Goal: Transaction & Acquisition: Subscribe to service/newsletter

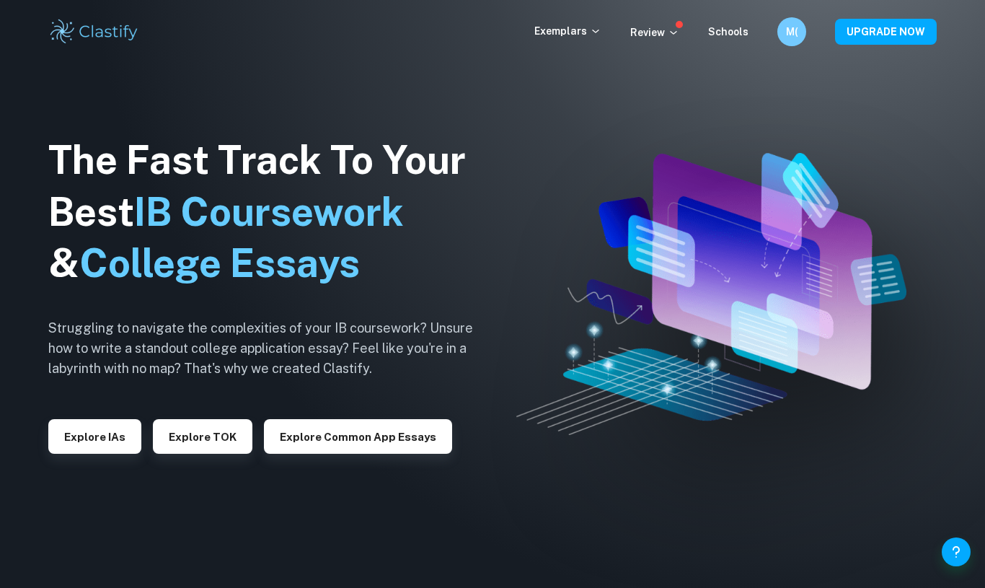
click at [798, 26] on h6 "M(" at bounding box center [792, 32] width 17 height 16
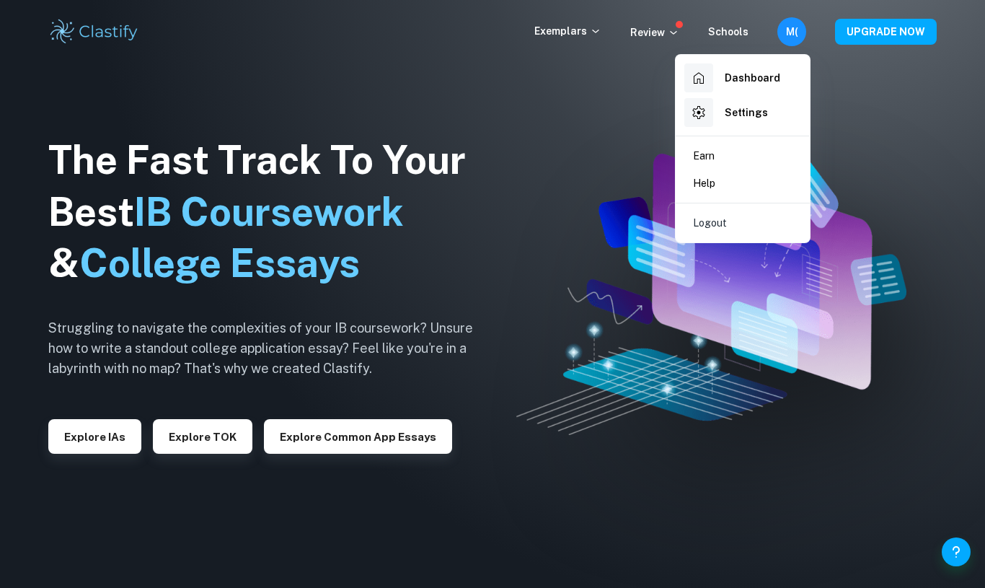
click at [583, 169] on div at bounding box center [492, 294] width 985 height 588
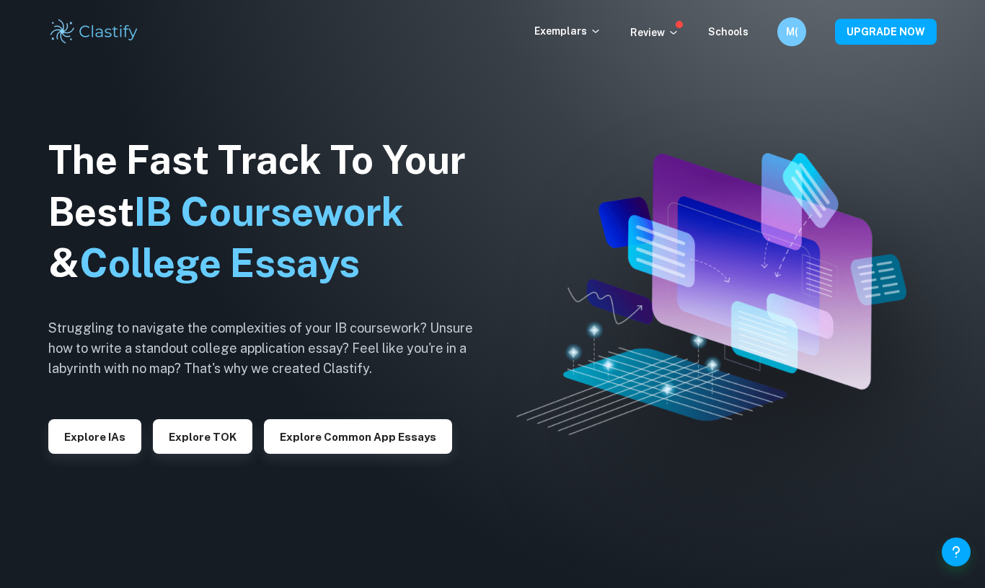
click at [109, 425] on button "Explore IAs" at bounding box center [94, 436] width 93 height 35
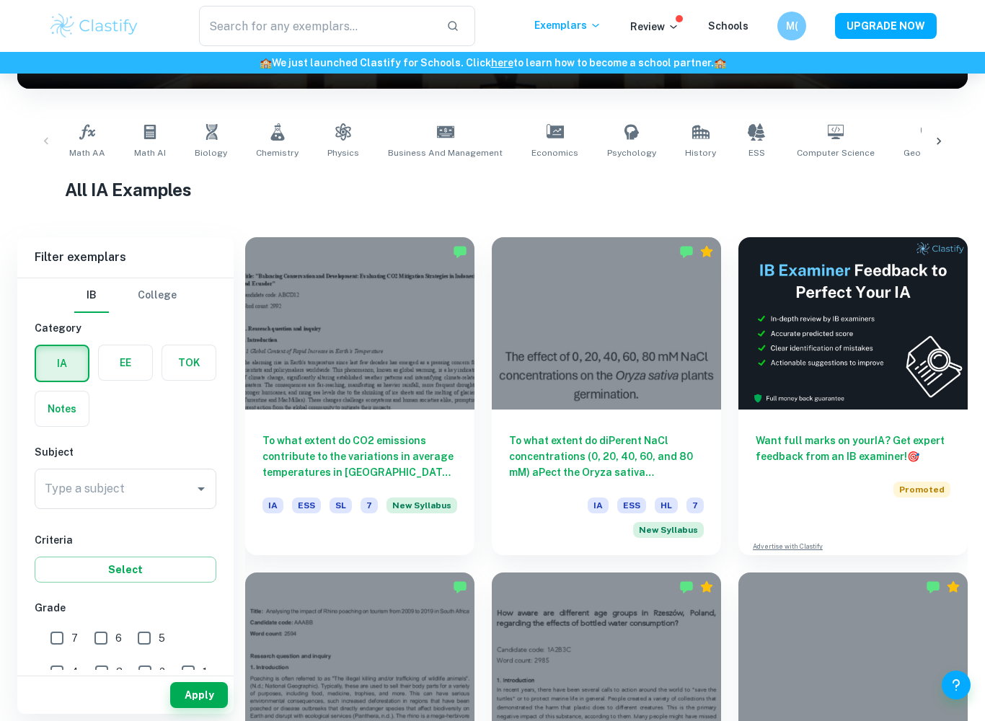
click at [170, 494] on input "Type a subject" at bounding box center [114, 488] width 147 height 27
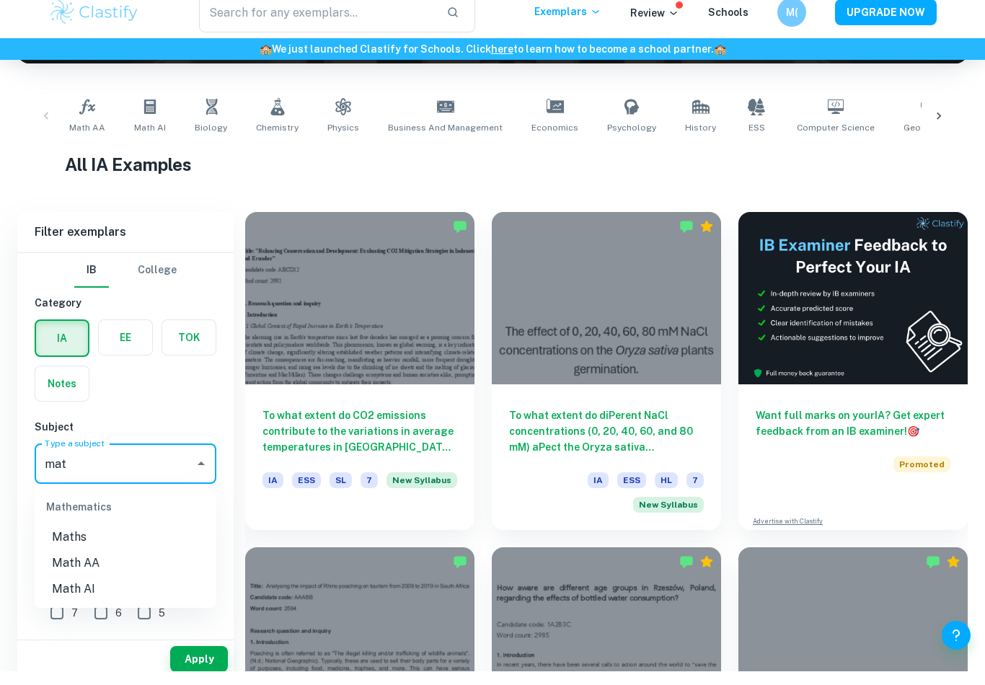
scroll to position [263, 0]
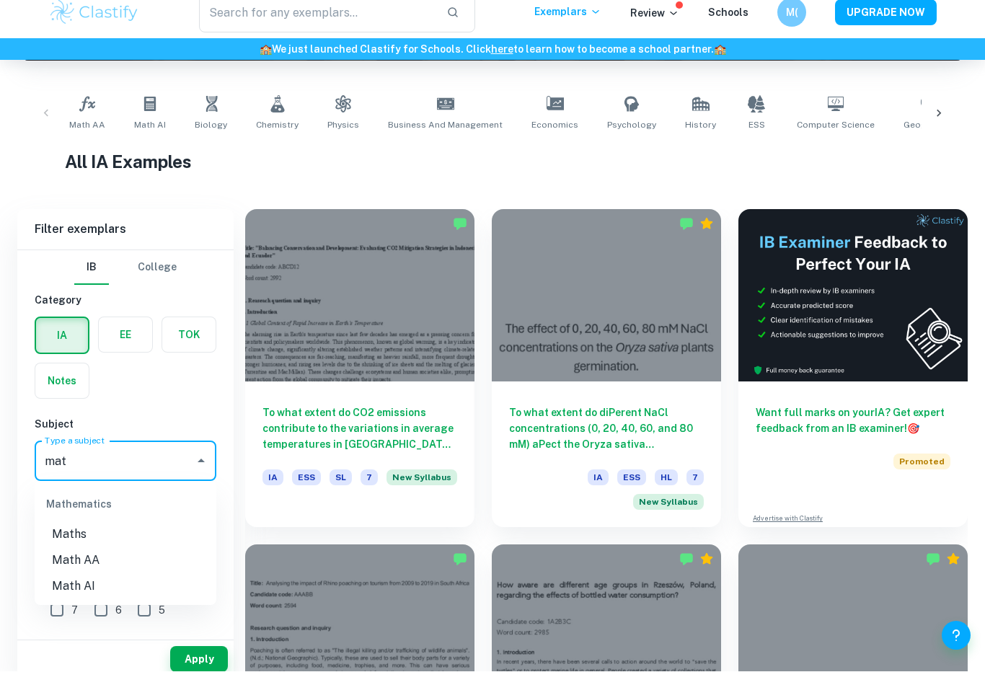
click at [168, 561] on li "Math AA" at bounding box center [126, 574] width 182 height 26
type input "Math AA"
click at [183, 399] on div "IB College Category IA EE TOK Notes Subject Type a subject Math AA Type a subje…" at bounding box center [125, 680] width 216 height 833
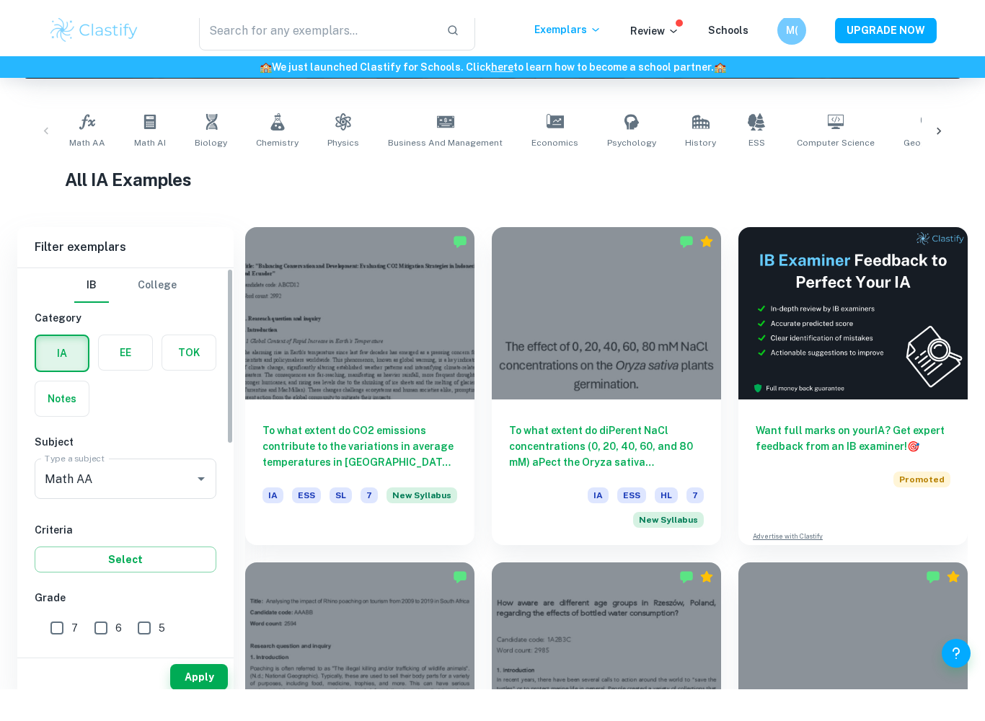
scroll to position [277, 0]
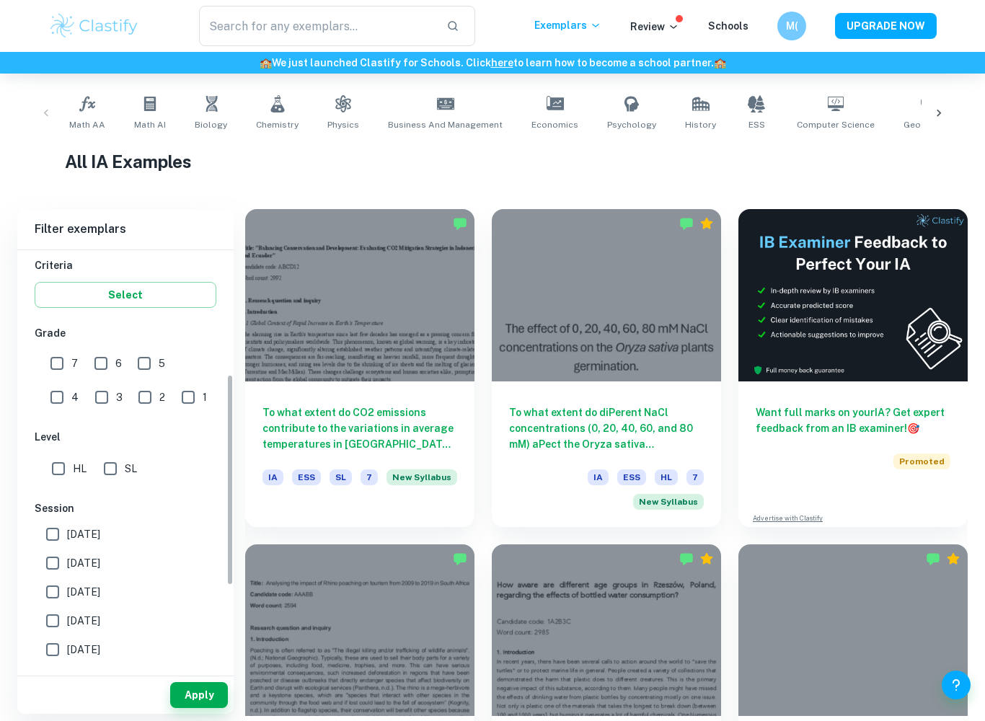
scroll to position [246, 0]
click at [174, 298] on button "Select" at bounding box center [126, 296] width 182 height 26
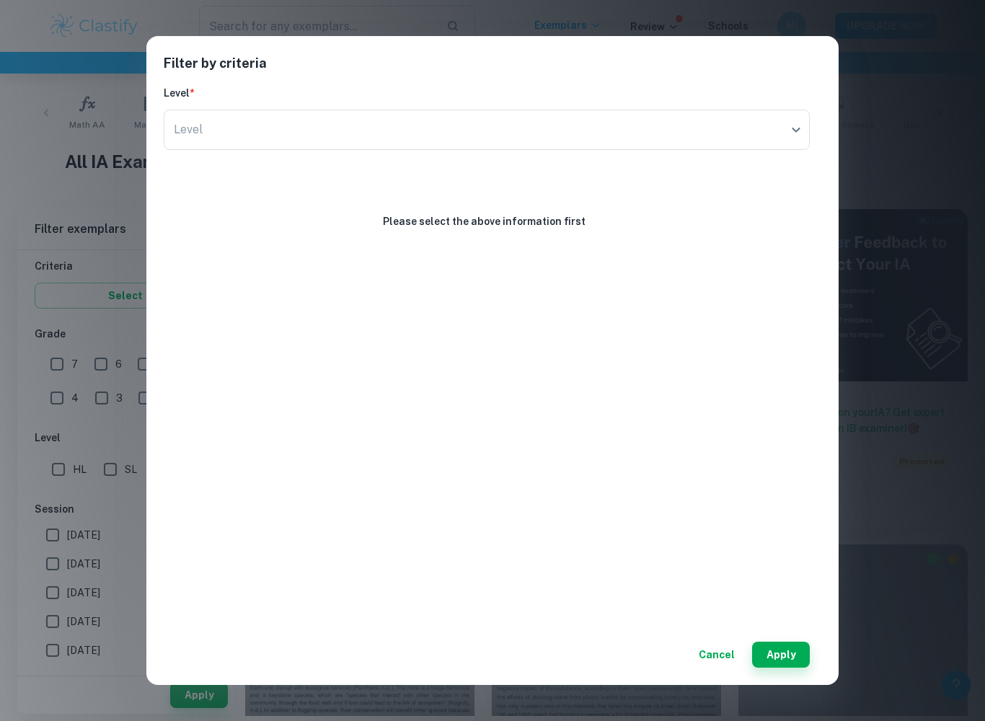
click at [135, 49] on div "Filter by criteria Level * Level ​ Level Please select the above information fi…" at bounding box center [492, 360] width 985 height 721
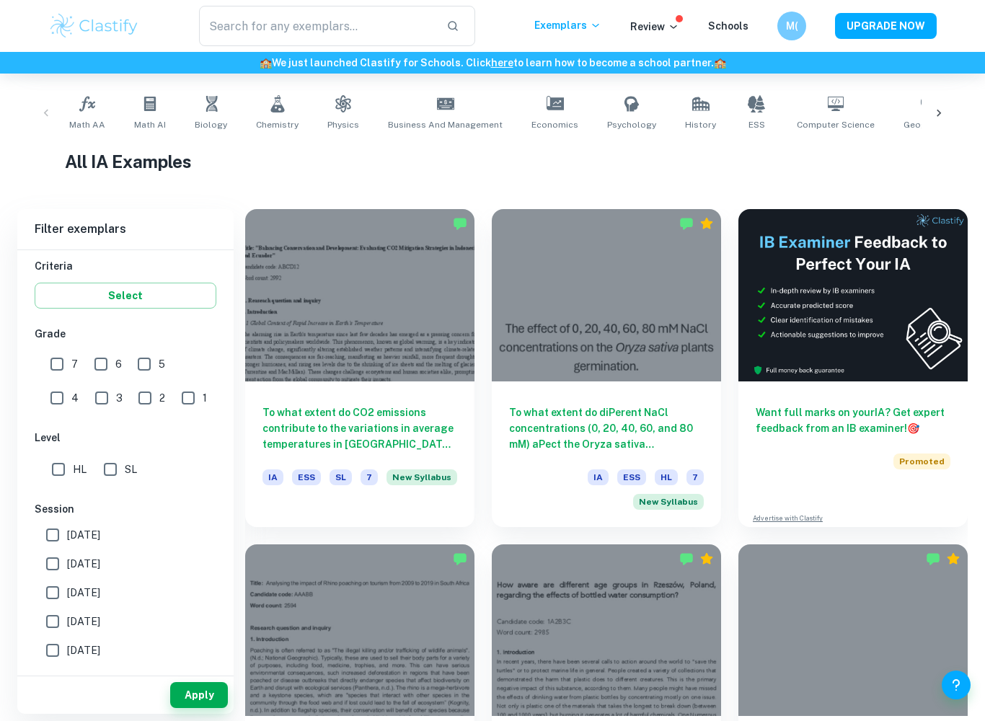
click at [61, 363] on input "7" at bounding box center [57, 364] width 29 height 29
checkbox input "true"
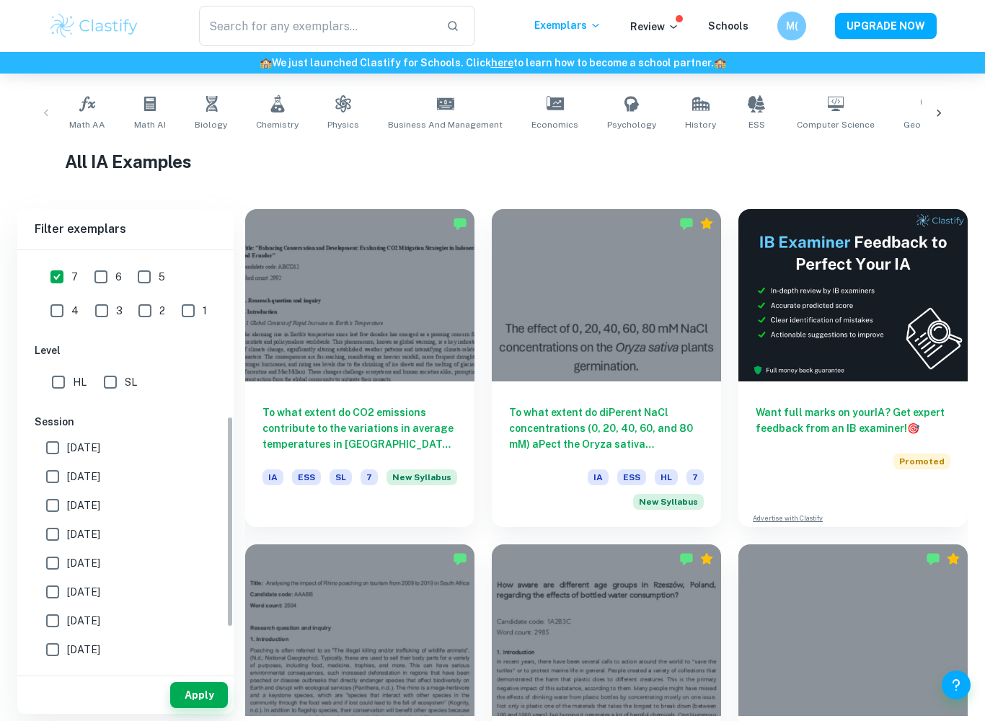
scroll to position [334, 0]
click at [60, 391] on input "HL" at bounding box center [58, 381] width 29 height 29
checkbox input "true"
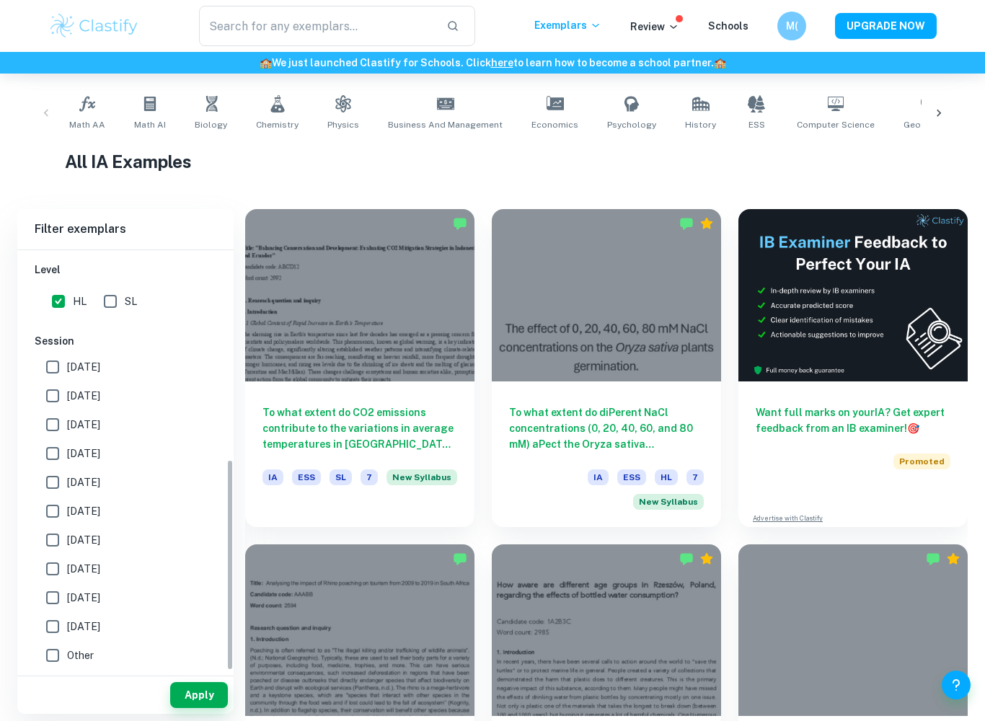
scroll to position [414, 0]
click at [200, 587] on button "Apply" at bounding box center [199, 695] width 58 height 26
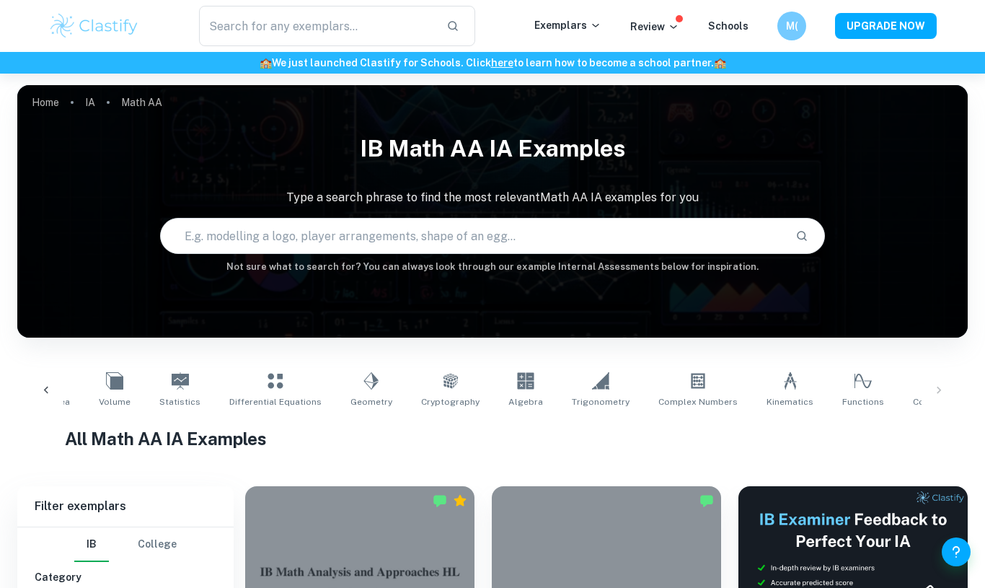
scroll to position [0, 349]
click at [783, 384] on icon at bounding box center [791, 380] width 17 height 17
type input "Kinematics"
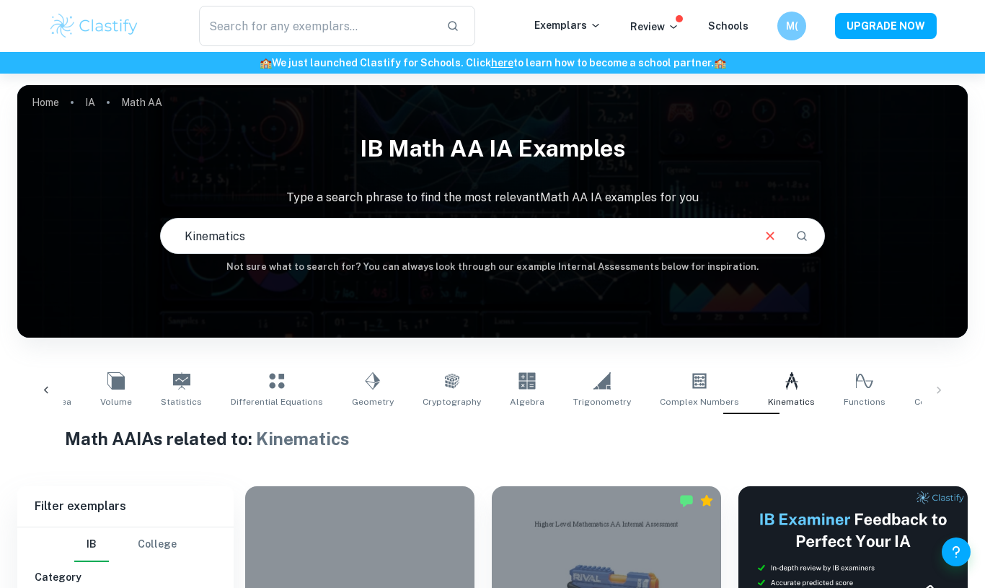
click at [947, 382] on div "Optimization Modelling Probability Calculus Surface Area Volume Statistics Diff…" at bounding box center [492, 390] width 927 height 48
click at [939, 391] on div "Optimization Modelling Probability Calculus Surface Area Volume Statistics Diff…" at bounding box center [492, 390] width 927 height 48
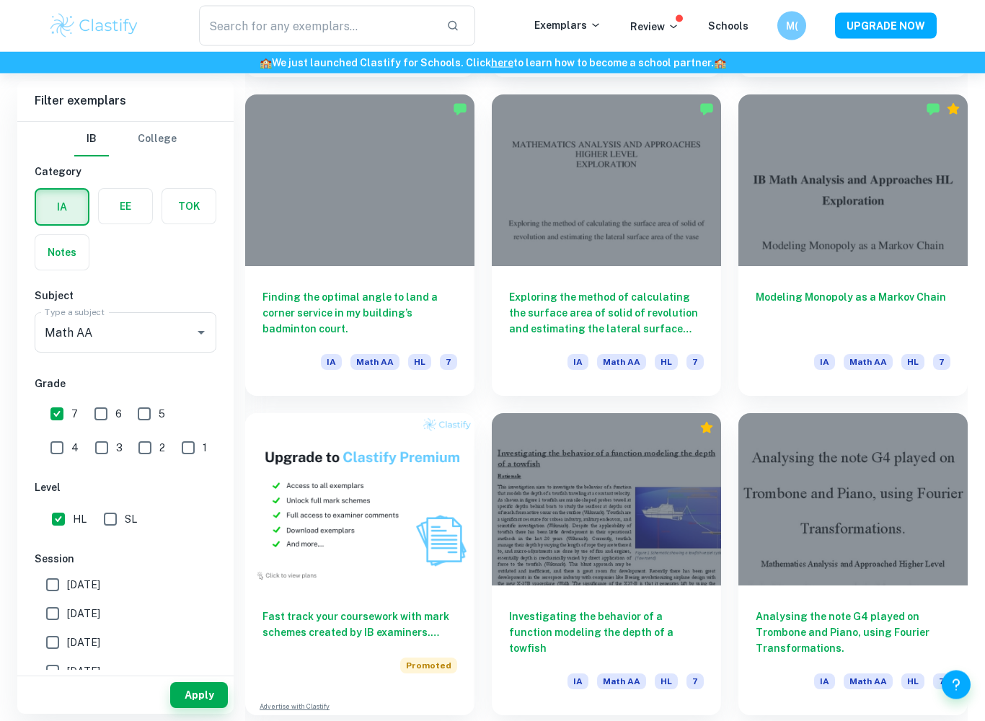
scroll to position [711, 0]
click at [959, 278] on div "Modeling Monopoly as a Markov Chain IA Math AA HL 7" at bounding box center [852, 331] width 229 height 130
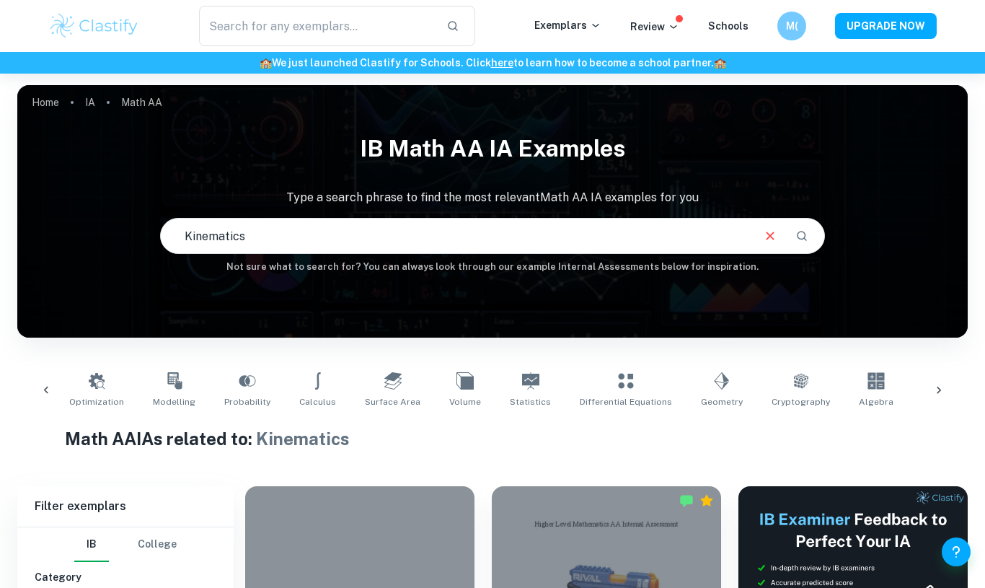
scroll to position [0, 137]
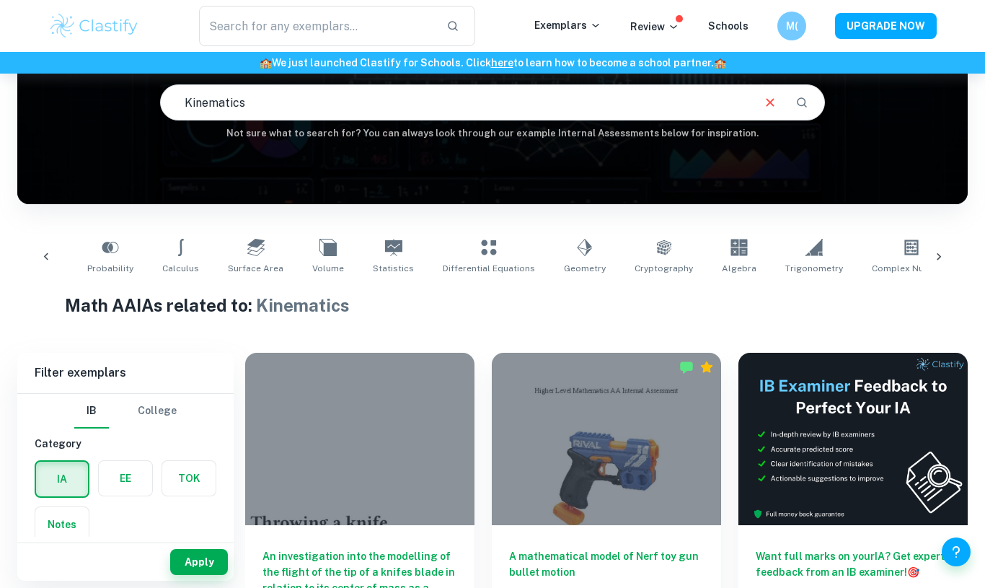
click at [675, 459] on div at bounding box center [606, 439] width 229 height 172
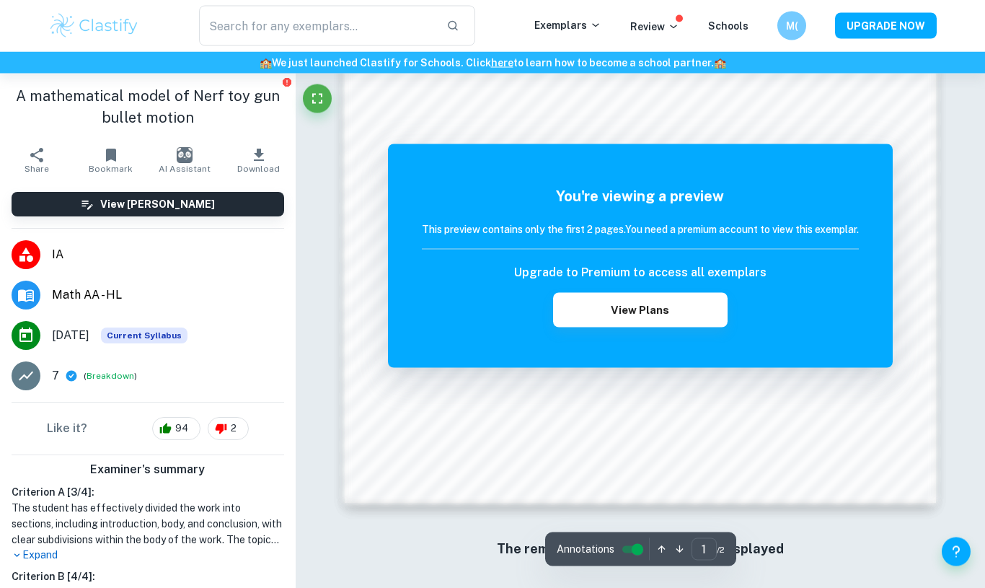
scroll to position [1278, 0]
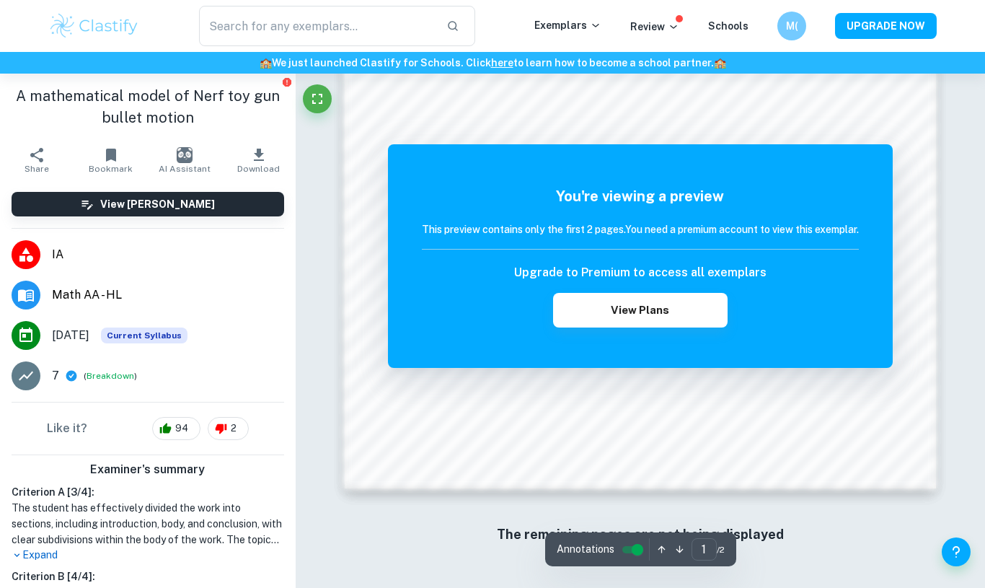
click at [678, 325] on button "View Plans" at bounding box center [640, 310] width 174 height 35
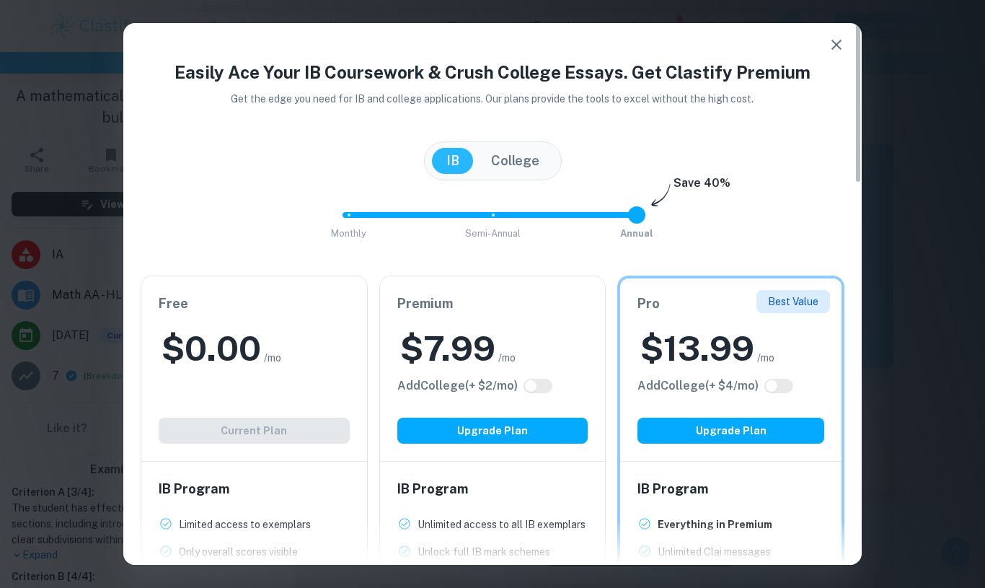
click at [706, 316] on div "Best Value Pro $ 13.99 /mo Add College (+ $ 4 /mo) Upgrade Plan" at bounding box center [730, 369] width 221 height 182
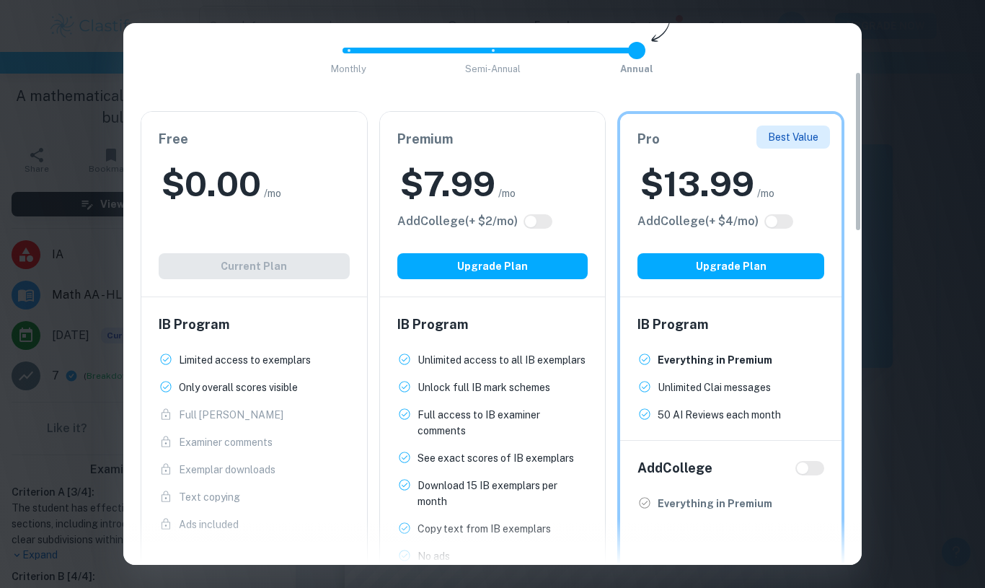
scroll to position [162, 0]
